Goal: Information Seeking & Learning: Understand process/instructions

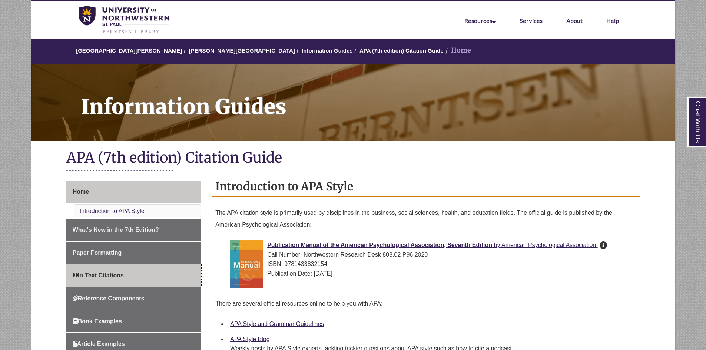
scroll to position [37, 0]
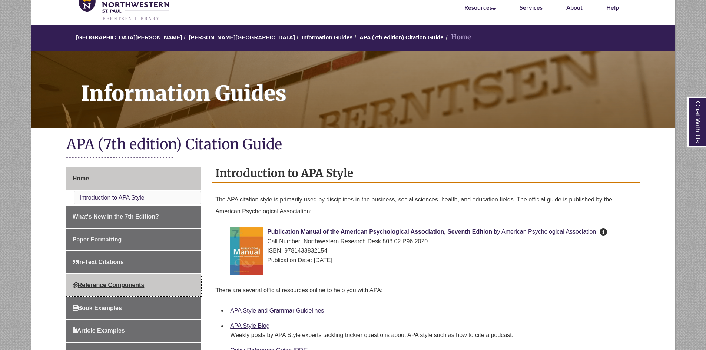
click at [120, 282] on span "Reference Components" at bounding box center [109, 285] width 72 height 6
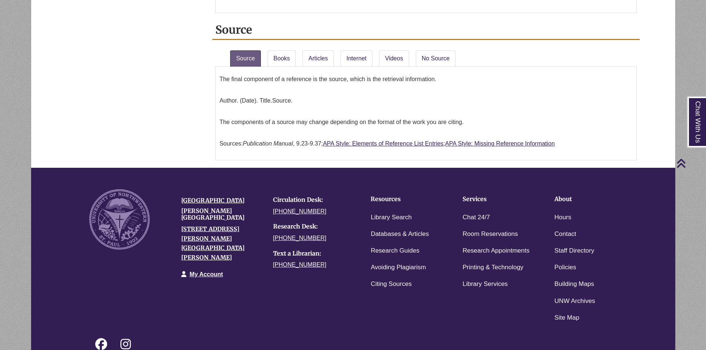
scroll to position [593, 0]
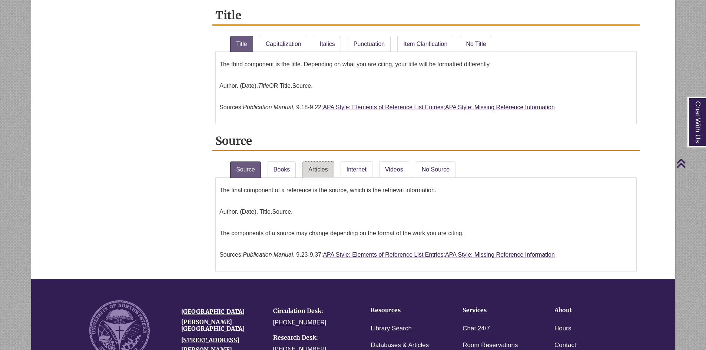
click at [318, 171] on link "Articles" at bounding box center [317, 169] width 31 height 16
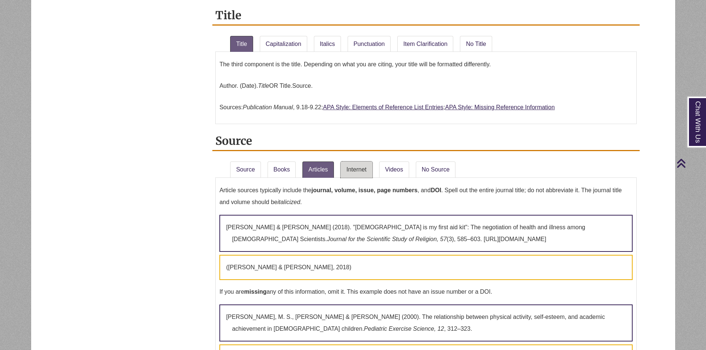
click at [365, 166] on link "Internet" at bounding box center [356, 169] width 32 height 16
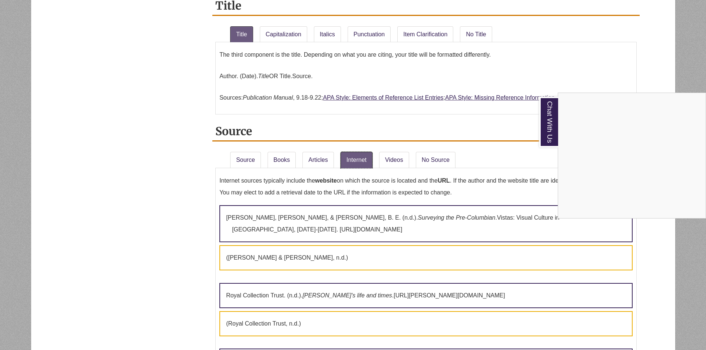
scroll to position [630, 0]
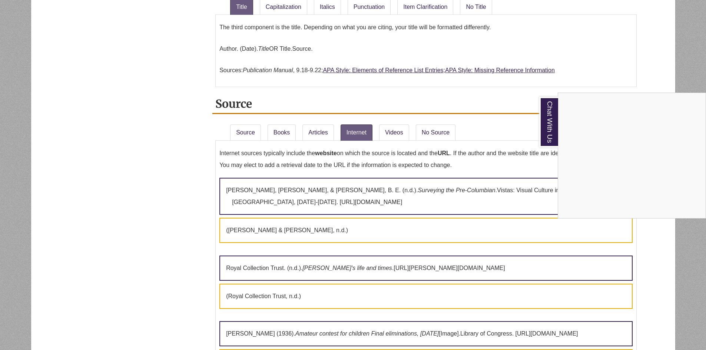
click at [234, 130] on div "Chat With Us" at bounding box center [353, 175] width 706 height 350
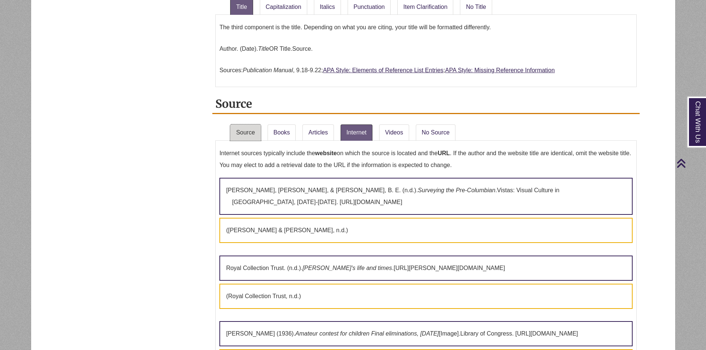
click at [243, 133] on link "Source" at bounding box center [245, 132] width 31 height 16
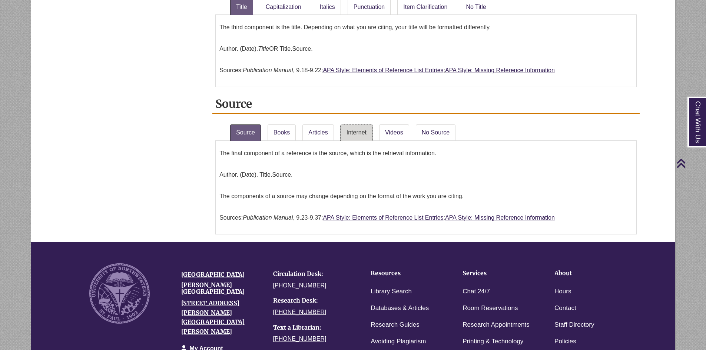
click at [353, 127] on link "Internet" at bounding box center [356, 132] width 32 height 16
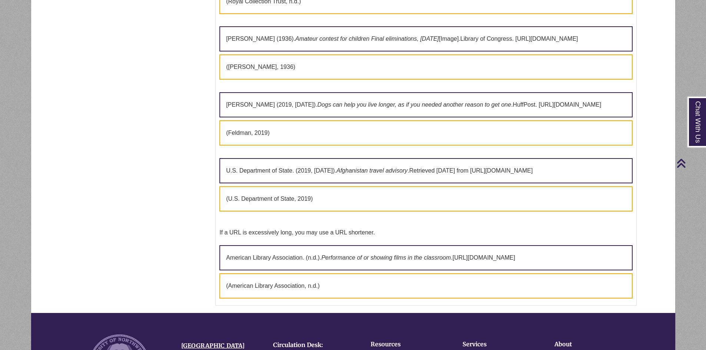
scroll to position [926, 0]
